Goal: Subscribe to service/newsletter

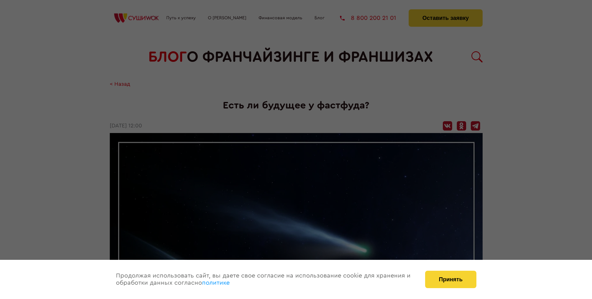
scroll to position [856, 0]
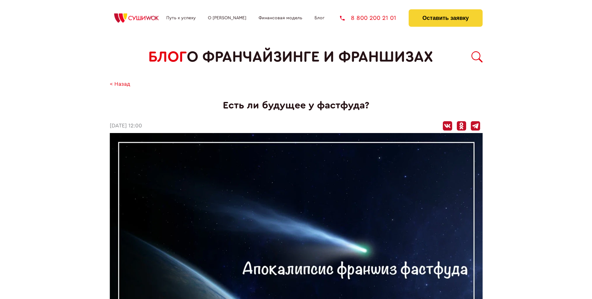
scroll to position [856, 0]
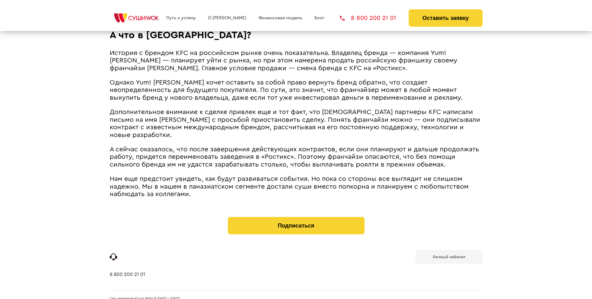
click at [448, 255] on b "Личный кабинет" at bounding box center [448, 257] width 33 height 4
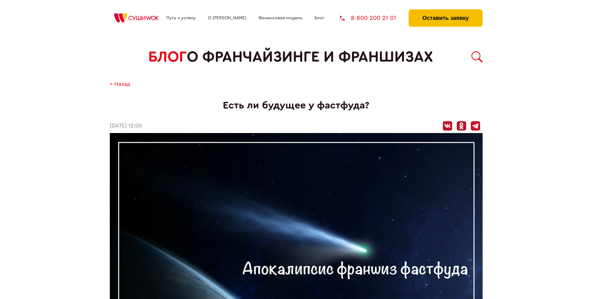
click at [445, 11] on button "Оставить заявку" at bounding box center [445, 17] width 74 height 17
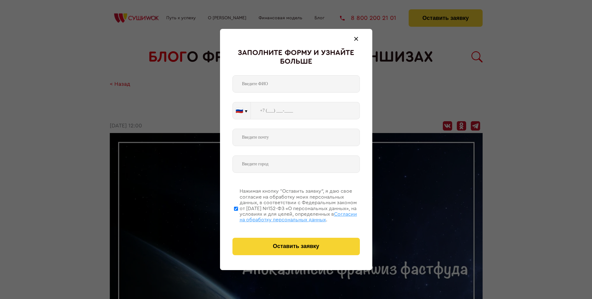
click at [288, 216] on span "Согласии на обработку персональных данных" at bounding box center [297, 216] width 117 height 11
click at [238, 216] on input "Нажимая кнопку “Оставить заявку”, я даю свое согласие на обработку моих персона…" at bounding box center [236, 209] width 4 height 50
checkbox input "false"
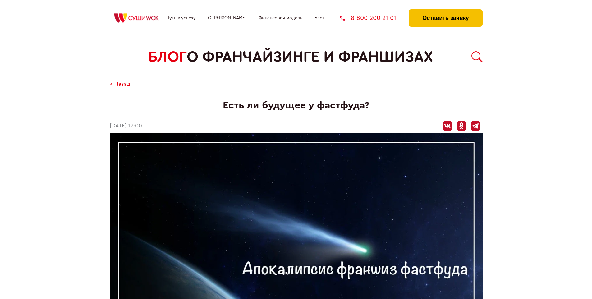
click at [445, 11] on button "Оставить заявку" at bounding box center [445, 17] width 74 height 17
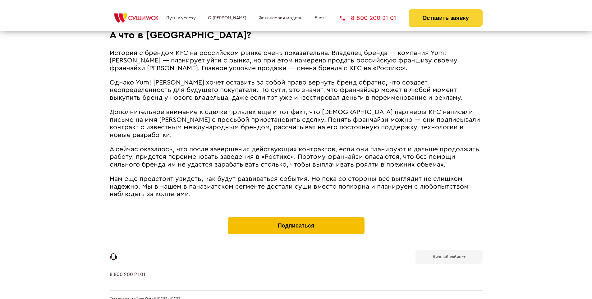
click at [296, 217] on button "Подписаться" at bounding box center [296, 225] width 137 height 17
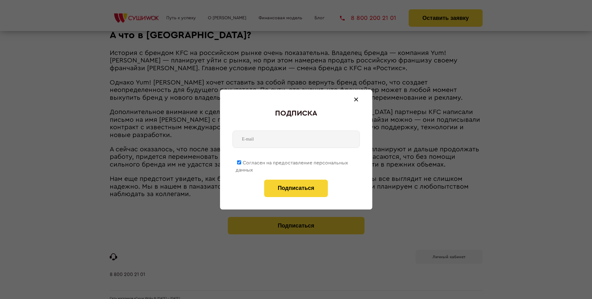
click at [292, 161] on span "Согласен на предоставление персональных данных" at bounding box center [291, 166] width 112 height 12
click at [241, 161] on input "Согласен на предоставление персональных данных" at bounding box center [239, 162] width 4 height 4
checkbox input "false"
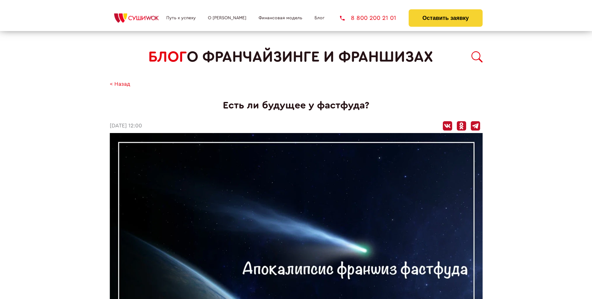
scroll to position [856, 0]
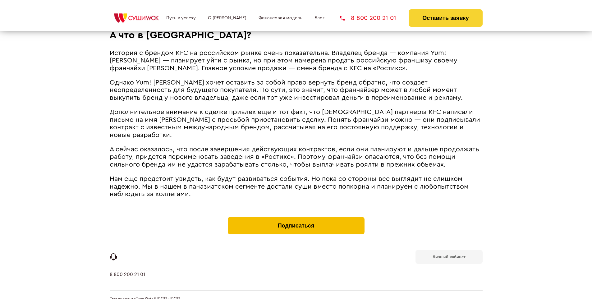
click at [296, 217] on button "Подписаться" at bounding box center [296, 225] width 137 height 17
